Goal: Information Seeking & Learning: Learn about a topic

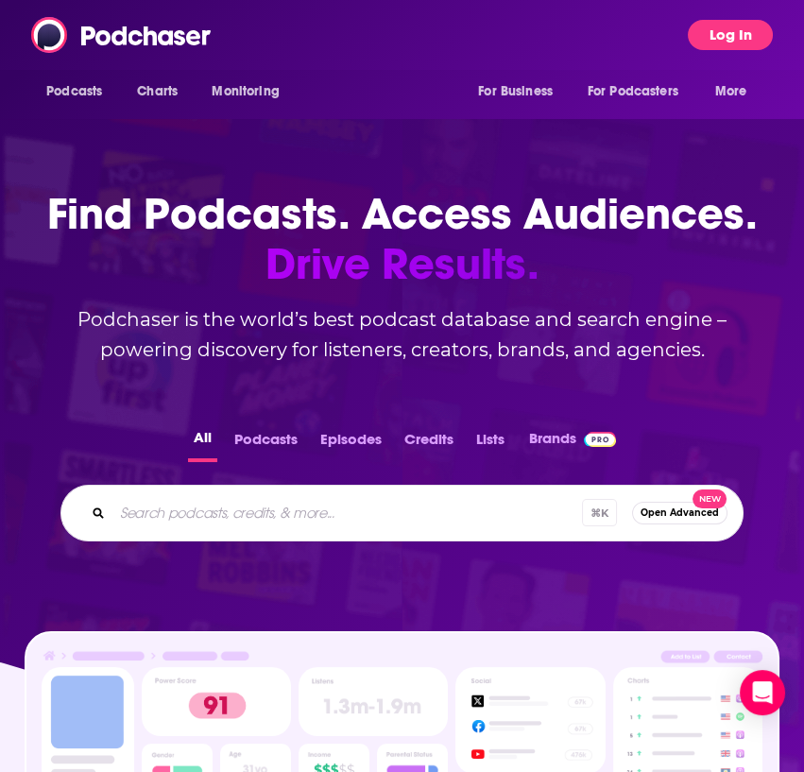
click at [719, 30] on button "Log In" at bounding box center [730, 35] width 85 height 30
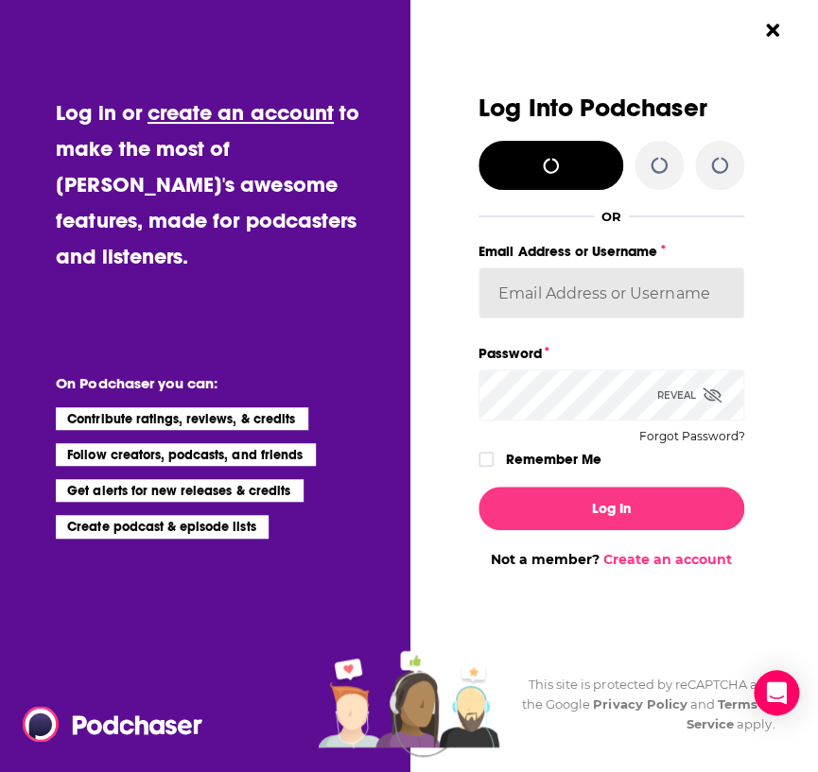
type input "[PERSON_NAME][EMAIL_ADDRESS][DOMAIN_NAME]"
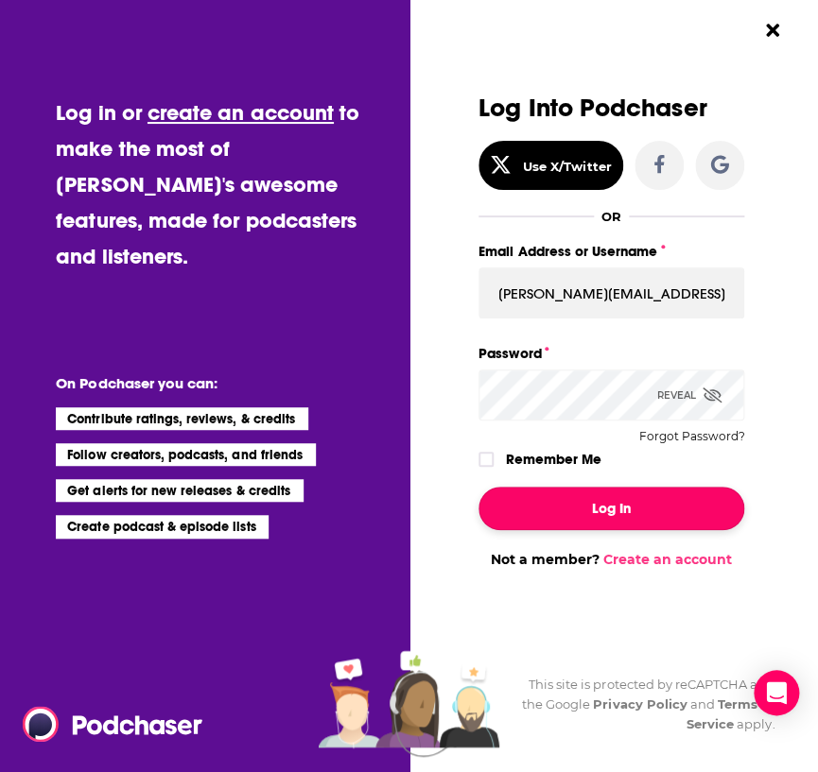
click at [644, 515] on button "Log In" at bounding box center [611, 508] width 266 height 43
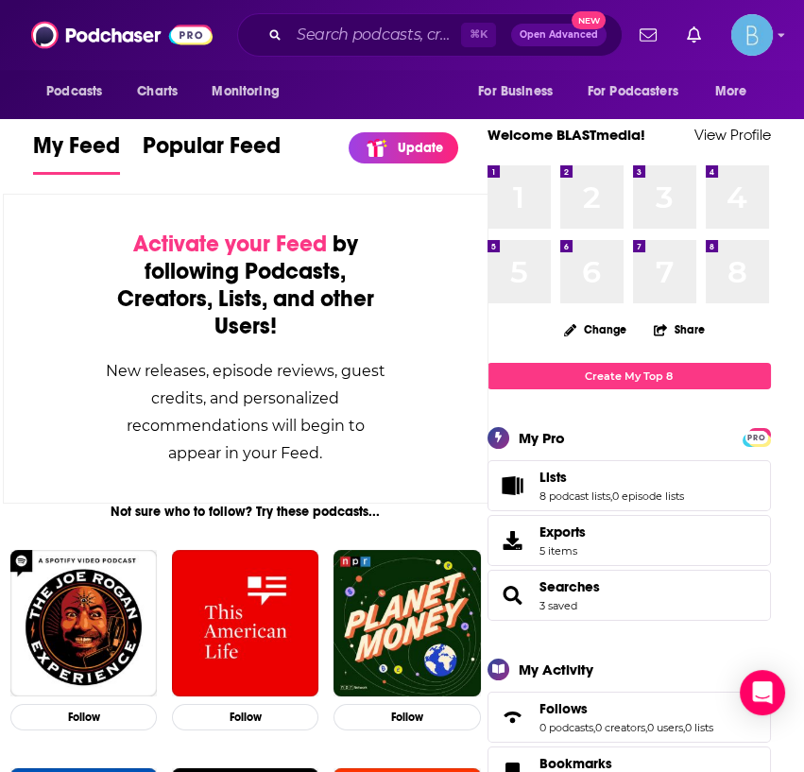
drag, startPoint x: 388, startPoint y: 18, endPoint x: 388, endPoint y: 29, distance: 11.4
click at [389, 21] on div "⌘ K Open Advanced New" at bounding box center [430, 34] width 386 height 43
click at [387, 36] on input "Search podcasts, credits, & more..." at bounding box center [375, 35] width 172 height 30
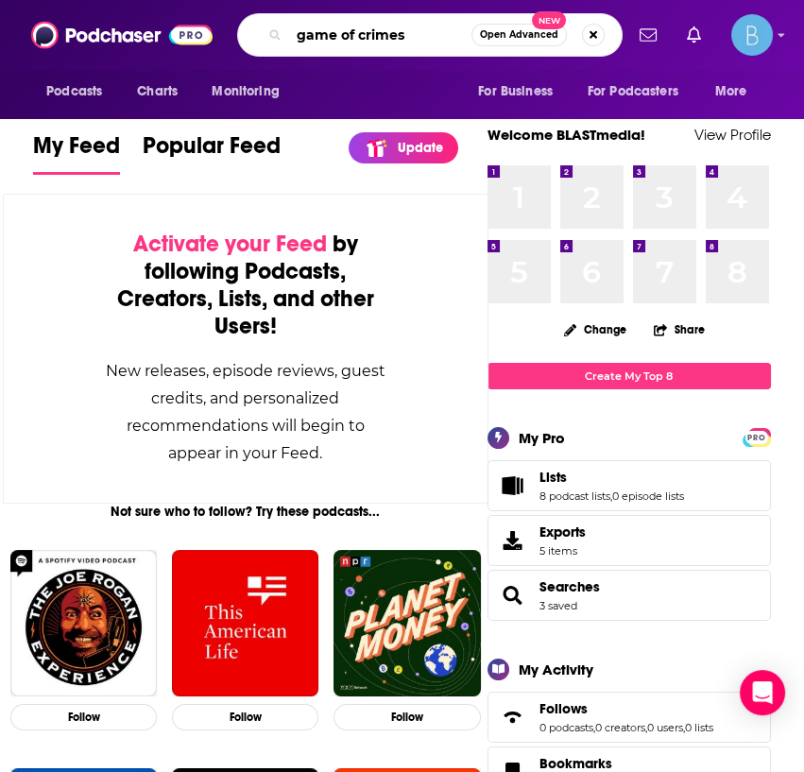
type input "game of crimes"
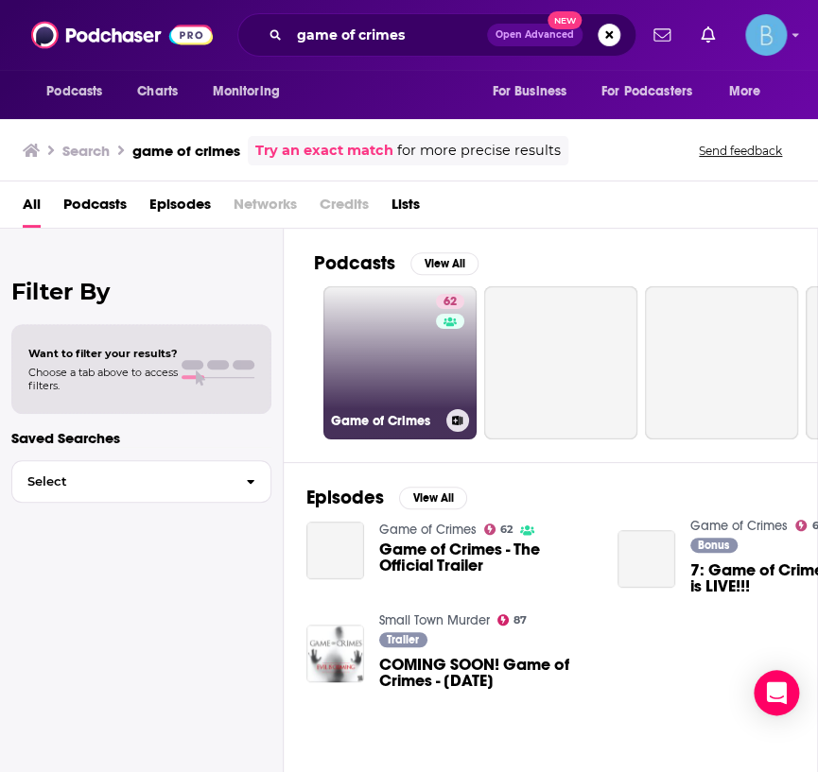
click at [398, 336] on link "62 Game of Crimes" at bounding box center [399, 362] width 153 height 153
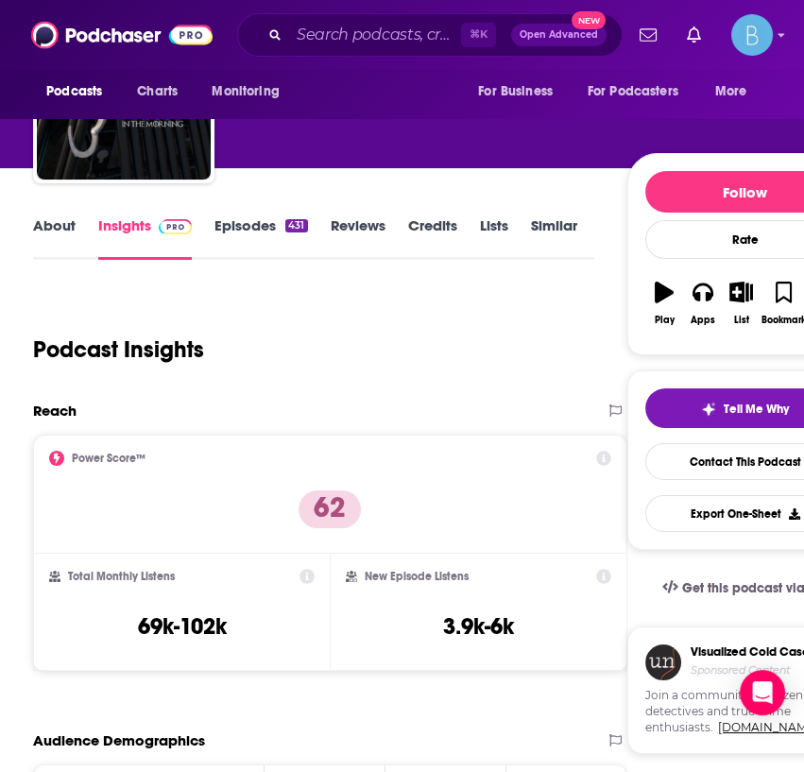
scroll to position [176, 0]
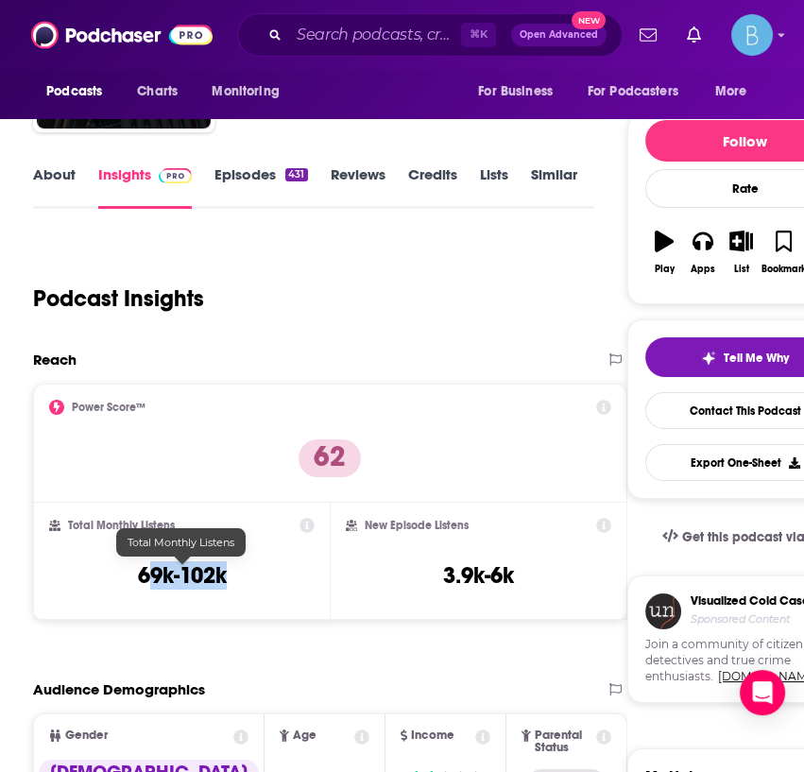
drag, startPoint x: 249, startPoint y: 575, endPoint x: 143, endPoint y: 583, distance: 106.2
click at [143, 583] on div "Total Monthly Listens 69k-102k" at bounding box center [182, 561] width 266 height 87
click at [251, 580] on div "Total Monthly Listens 69k-102k" at bounding box center [182, 561] width 266 height 87
drag, startPoint x: 246, startPoint y: 581, endPoint x: 127, endPoint y: 587, distance: 119.2
click at [127, 587] on div "Total Monthly Listens 69k-102k" at bounding box center [182, 561] width 266 height 87
